Goal: Task Accomplishment & Management: Use online tool/utility

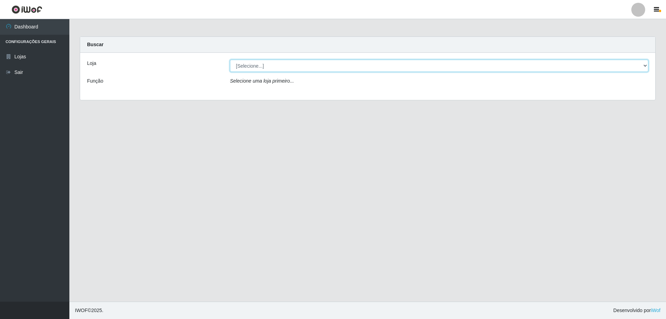
click at [245, 64] on select "[Selecione...] SuperShow Bis - Avenida 6 SuperShow [GEOGRAPHIC_DATA]" at bounding box center [439, 66] width 418 height 12
select select "60"
click at [230, 60] on select "[Selecione...] SuperShow Bis - Avenida 6 SuperShow [GEOGRAPHIC_DATA]" at bounding box center [439, 66] width 418 height 12
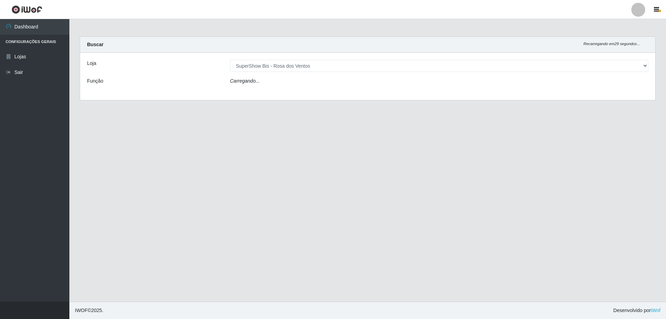
click at [257, 84] on icon "Carregando..." at bounding box center [245, 81] width 30 height 6
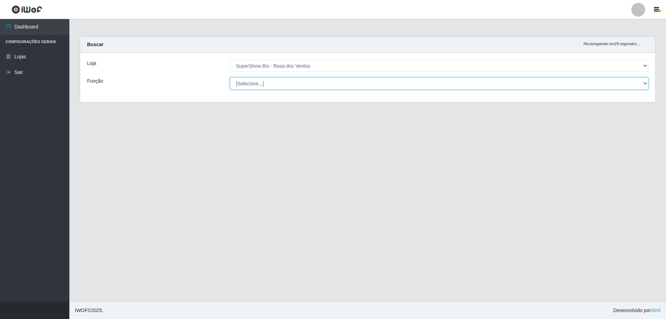
click at [257, 84] on select "[Selecione...] ASG ASG + ASG ++ Auxiliar de Cozinha Balconista de Açougue Balco…" at bounding box center [439, 83] width 418 height 12
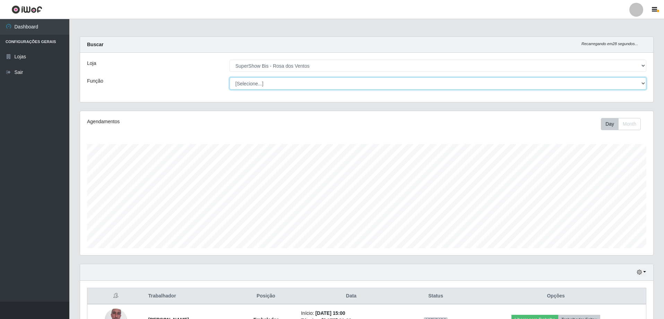
scroll to position [144, 573]
click at [230, 77] on select "[Selecione...] ASG ASG + ASG ++ Auxiliar de Cozinha Balconista de Açougue Balco…" at bounding box center [438, 83] width 417 height 12
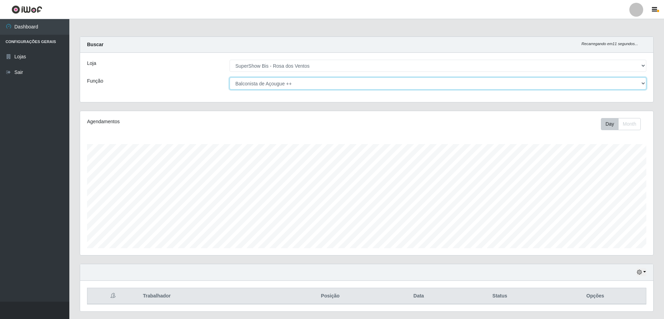
click at [272, 84] on select "[Selecione...] ASG ASG + ASG ++ Auxiliar de Cozinha Balconista de Açougue Balco…" at bounding box center [438, 83] width 417 height 12
select select "1"
click at [230, 77] on select "[Selecione...] ASG ASG + ASG ++ Auxiliar de Cozinha Balconista de Açougue Balco…" at bounding box center [438, 83] width 417 height 12
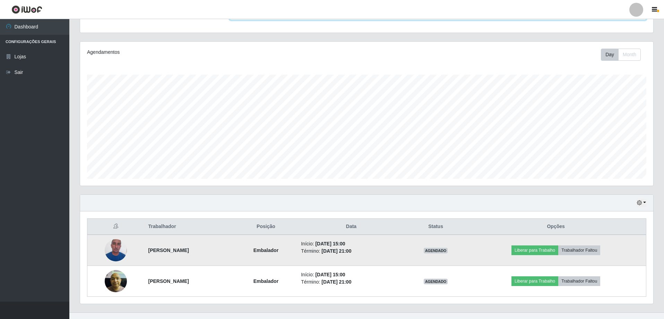
scroll to position [80, 0]
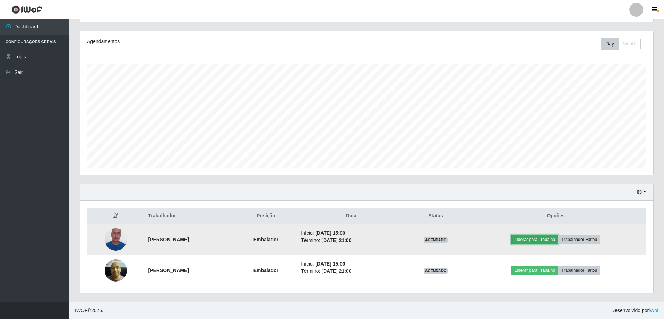
click at [558, 239] on button "Liberar para Trabalho" at bounding box center [535, 239] width 47 height 10
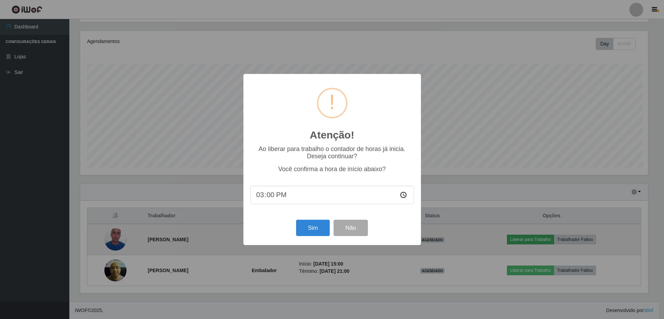
scroll to position [144, 570]
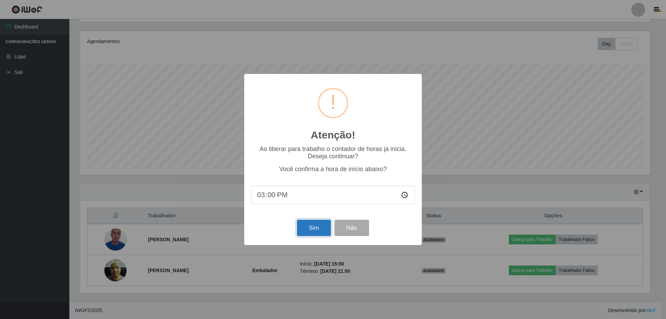
click at [304, 232] on button "Sim" at bounding box center [314, 228] width 34 height 16
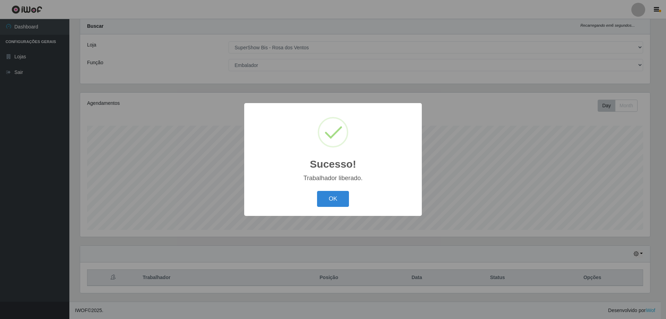
click at [551, 272] on div "Sucesso! × Trabalhador liberado. OK Cancel" at bounding box center [333, 159] width 666 height 319
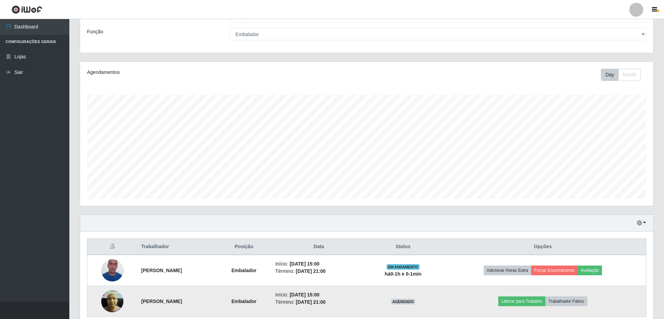
scroll to position [80, 0]
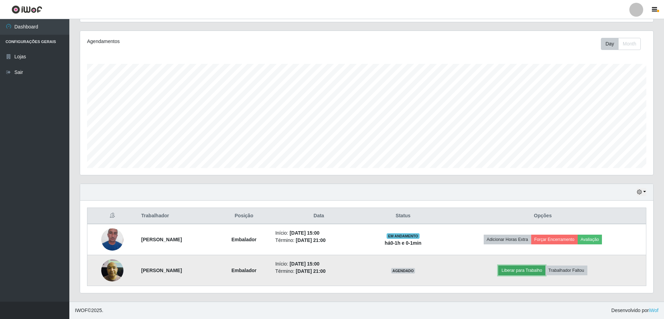
click at [536, 267] on button "Liberar para Trabalho" at bounding box center [521, 270] width 47 height 10
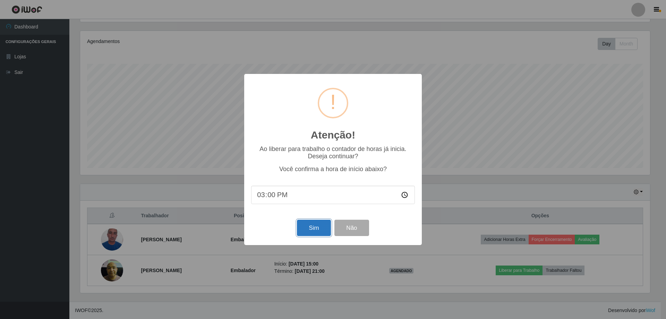
click at [310, 229] on button "Sim" at bounding box center [314, 228] width 34 height 16
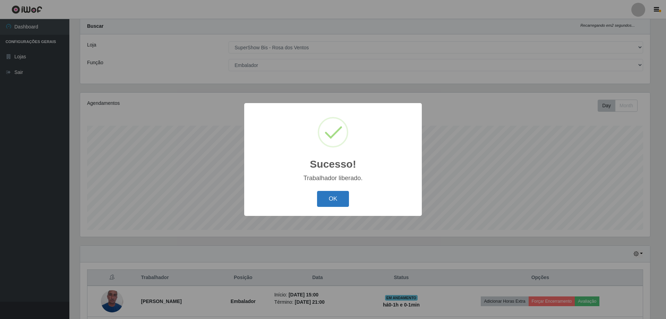
click at [325, 193] on button "OK" at bounding box center [333, 199] width 32 height 16
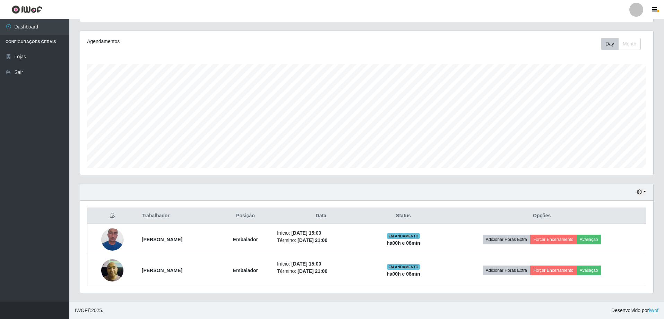
scroll to position [0, 0]
